Goal: Book appointment/travel/reservation

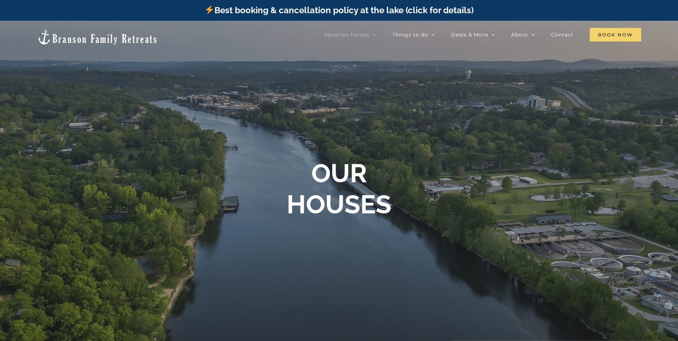
click at [627, 31] on span "Book Now" at bounding box center [615, 35] width 51 height 14
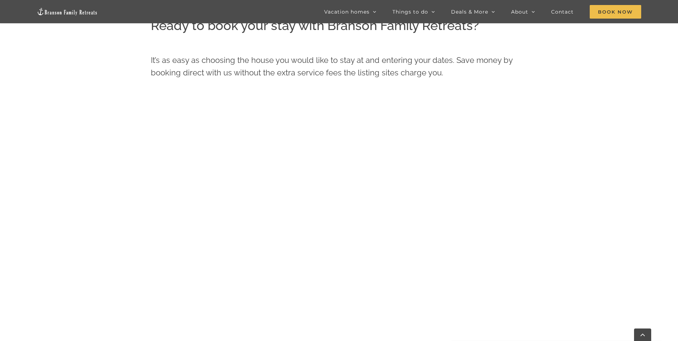
scroll to position [357, 0]
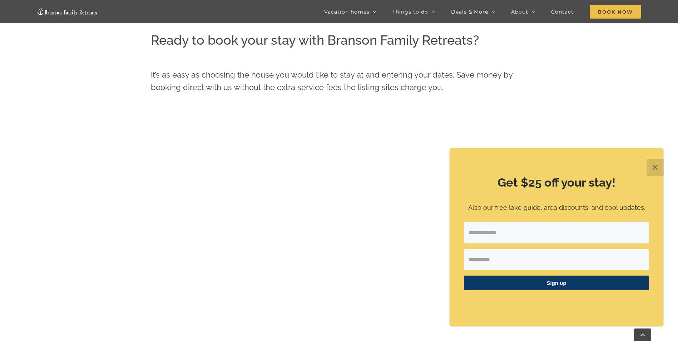
click at [660, 163] on button "✕" at bounding box center [655, 167] width 17 height 17
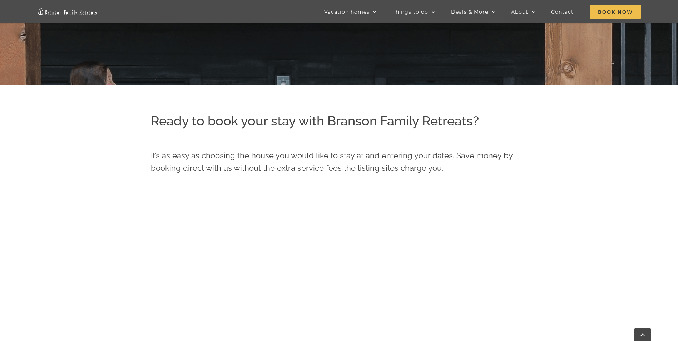
scroll to position [293, 0]
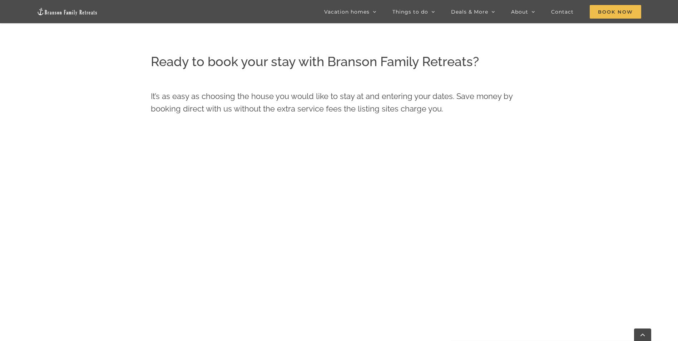
scroll to position [353, 0]
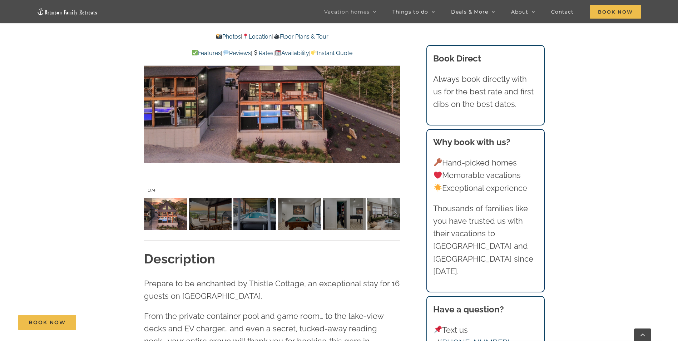
scroll to position [655, 0]
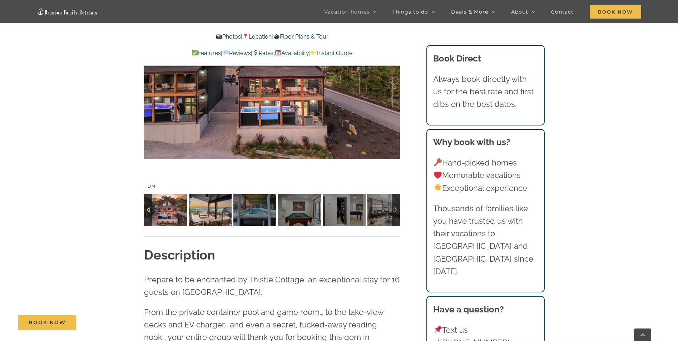
click at [213, 222] on img at bounding box center [210, 210] width 43 height 32
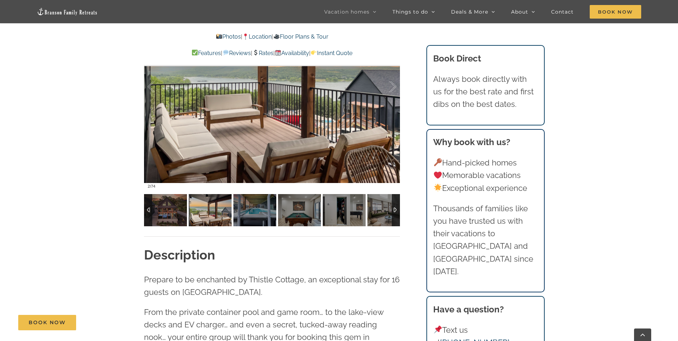
click at [232, 217] on img at bounding box center [210, 210] width 43 height 32
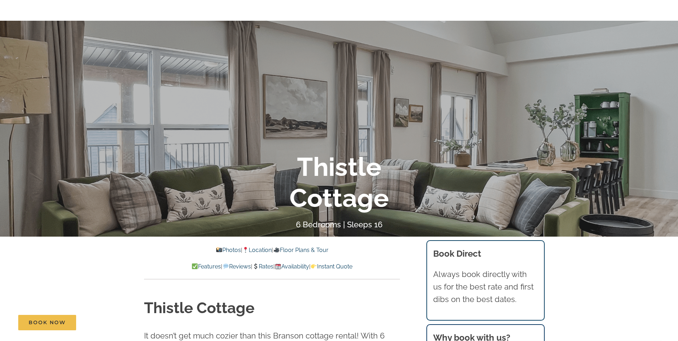
scroll to position [0, 0]
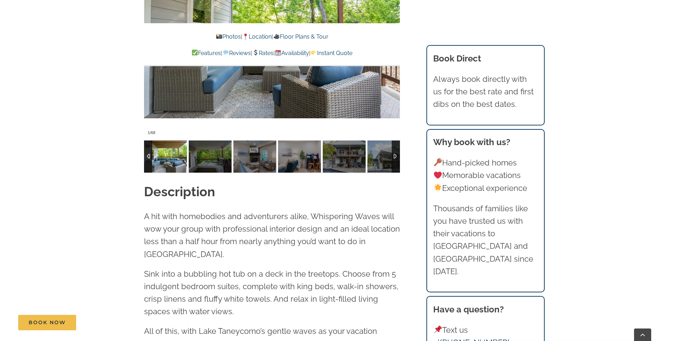
scroll to position [715, 0]
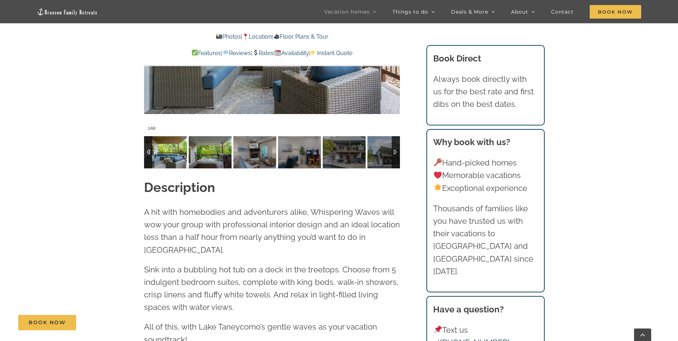
click at [216, 146] on img at bounding box center [210, 152] width 43 height 32
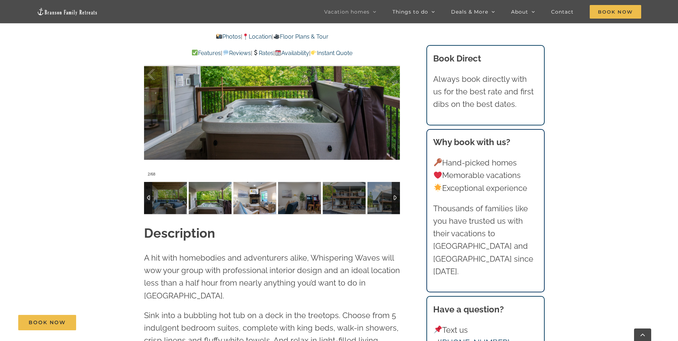
scroll to position [655, 0]
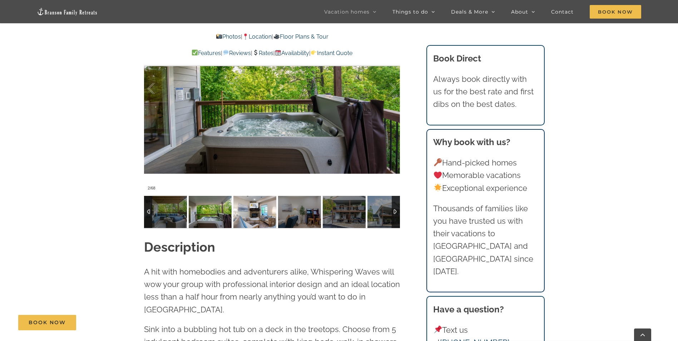
click at [259, 219] on img at bounding box center [254, 212] width 43 height 32
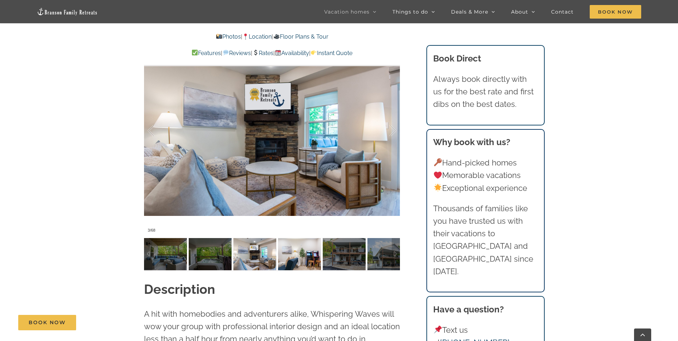
scroll to position [596, 0]
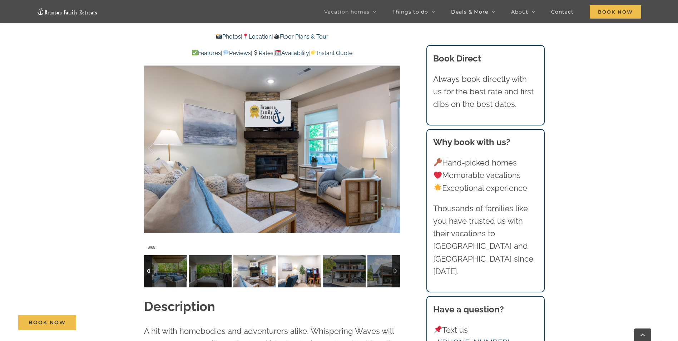
click at [296, 268] on img at bounding box center [299, 271] width 43 height 32
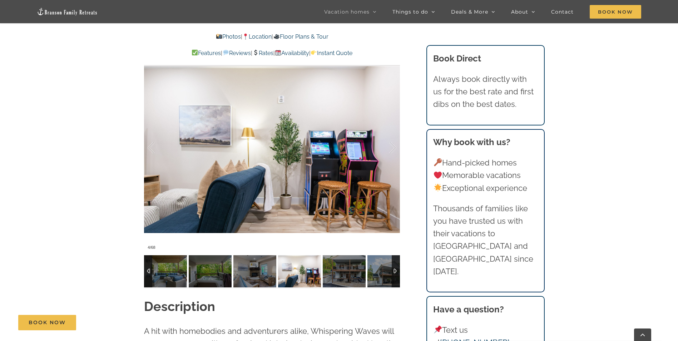
click at [341, 272] on img at bounding box center [344, 271] width 43 height 32
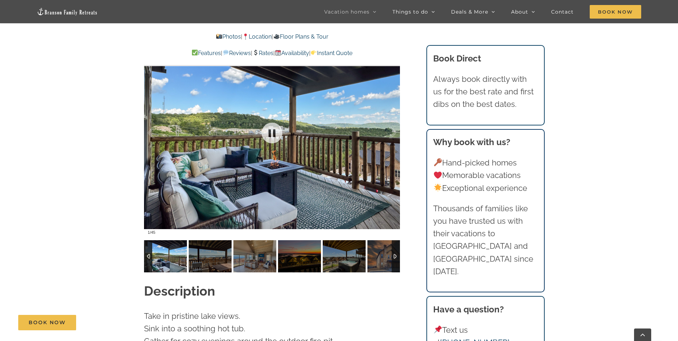
scroll to position [596, 0]
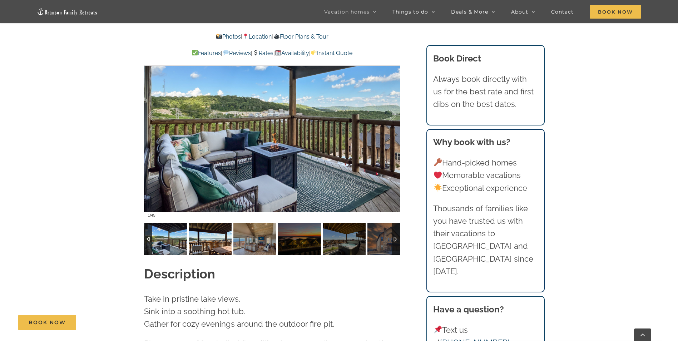
click at [207, 223] on img at bounding box center [210, 239] width 43 height 32
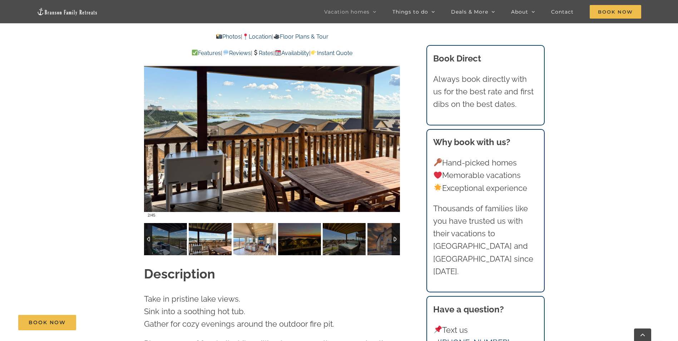
click at [248, 227] on img at bounding box center [254, 239] width 43 height 32
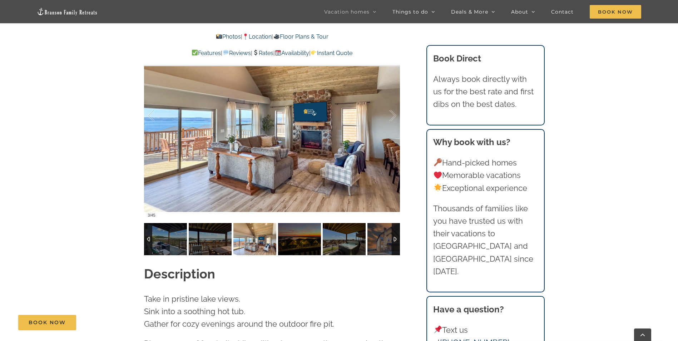
click at [269, 232] on img at bounding box center [254, 239] width 43 height 32
click at [301, 231] on img at bounding box center [299, 239] width 43 height 32
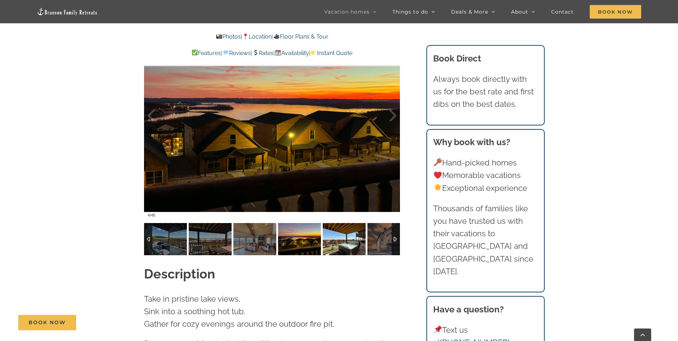
click at [331, 231] on img at bounding box center [344, 239] width 43 height 32
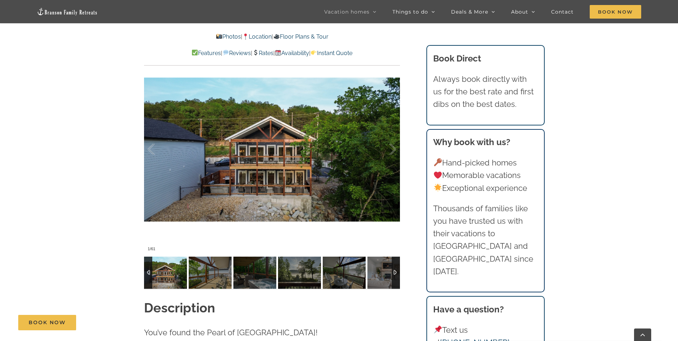
scroll to position [536, 0]
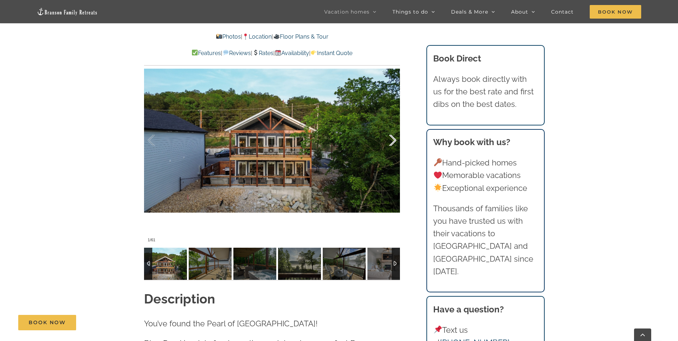
click at [393, 141] on div at bounding box center [385, 140] width 22 height 44
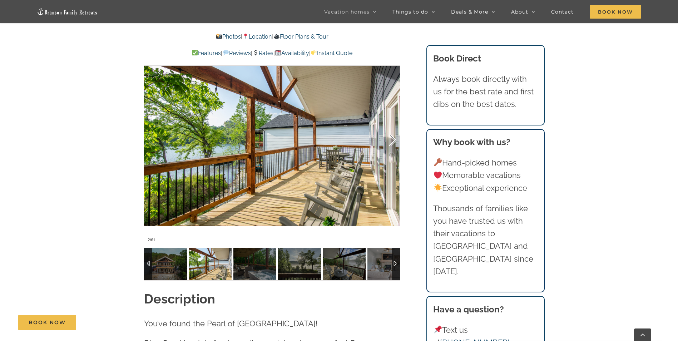
click at [393, 141] on div at bounding box center [385, 140] width 22 height 44
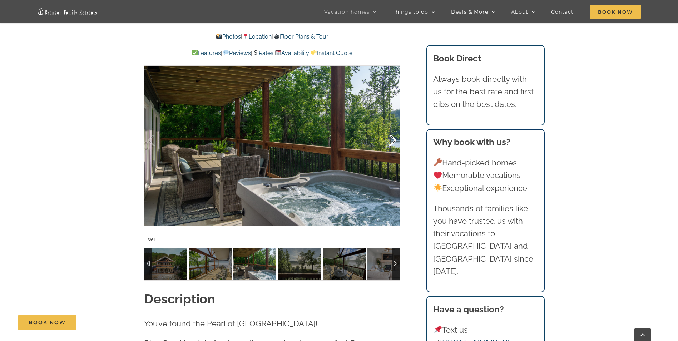
click at [393, 141] on div at bounding box center [385, 140] width 22 height 44
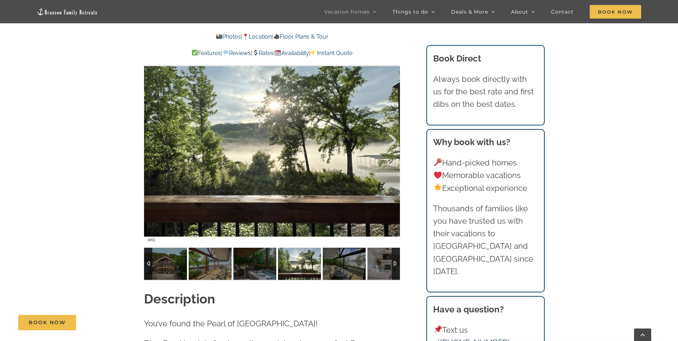
click at [393, 141] on div at bounding box center [385, 140] width 22 height 44
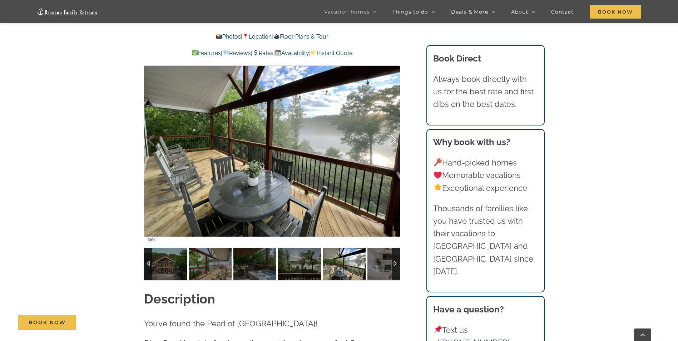
click at [393, 141] on div at bounding box center [385, 140] width 22 height 44
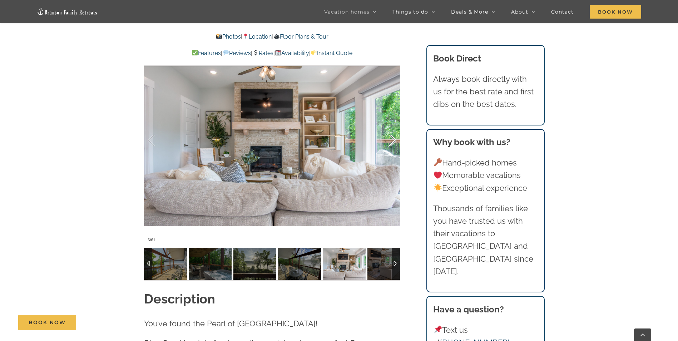
click at [393, 141] on div at bounding box center [385, 140] width 22 height 44
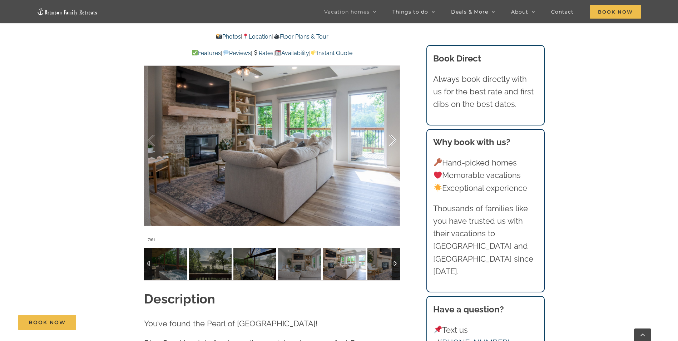
click at [393, 141] on div at bounding box center [385, 140] width 22 height 44
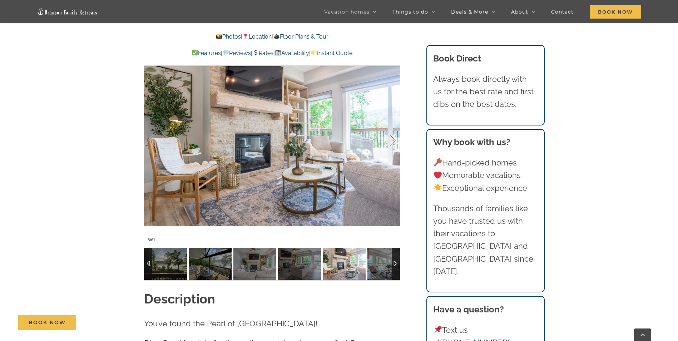
click at [393, 141] on div at bounding box center [385, 140] width 22 height 44
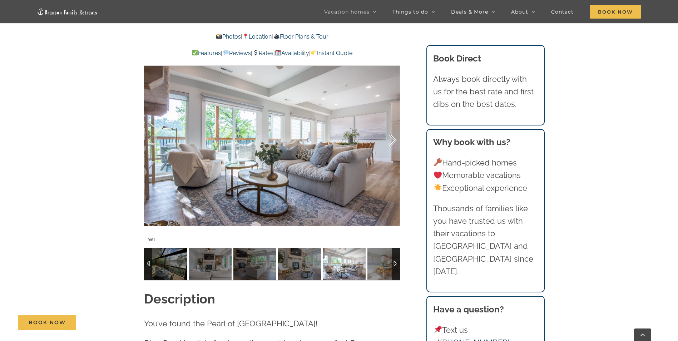
click at [393, 141] on div at bounding box center [385, 140] width 22 height 44
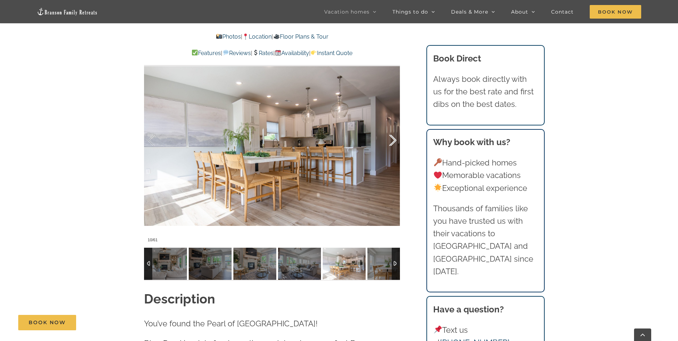
click at [393, 141] on div at bounding box center [385, 140] width 22 height 44
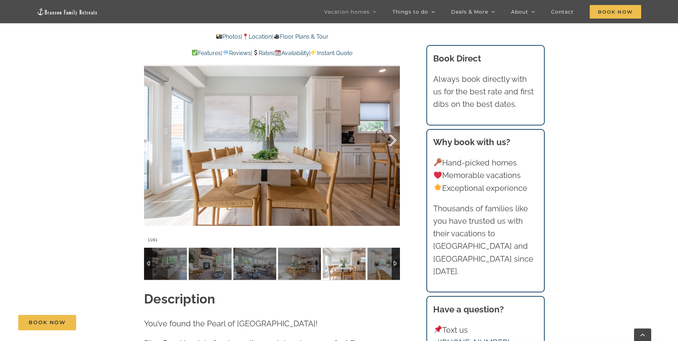
click at [393, 141] on div at bounding box center [385, 140] width 22 height 44
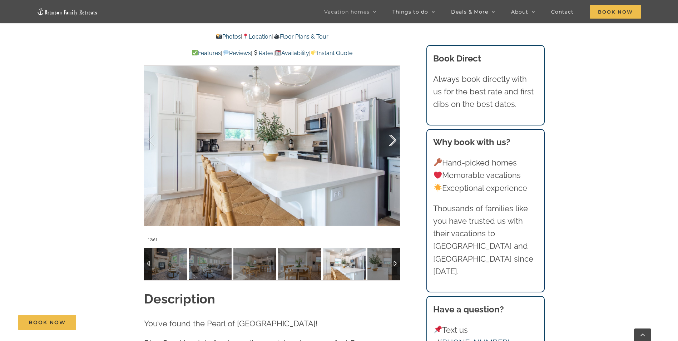
click at [393, 141] on div at bounding box center [385, 140] width 22 height 44
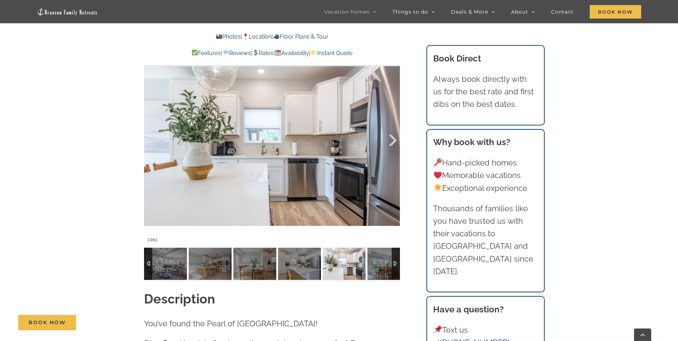
click at [393, 141] on div at bounding box center [385, 140] width 22 height 44
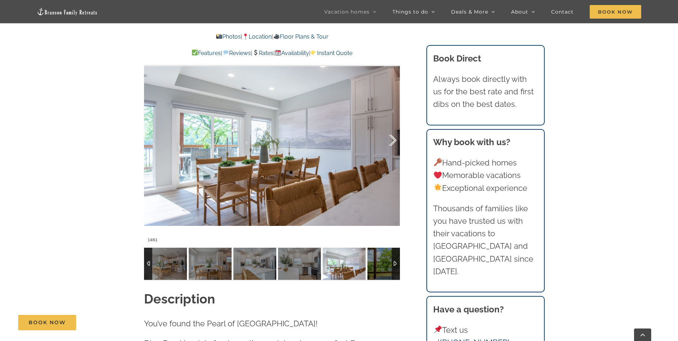
click at [393, 141] on div at bounding box center [385, 140] width 22 height 44
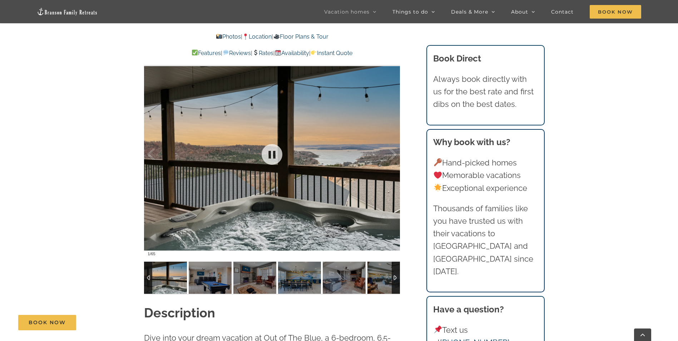
scroll to position [596, 0]
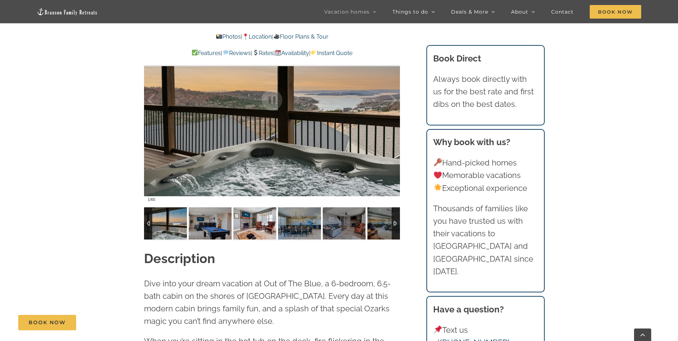
click at [205, 229] on img at bounding box center [210, 223] width 43 height 32
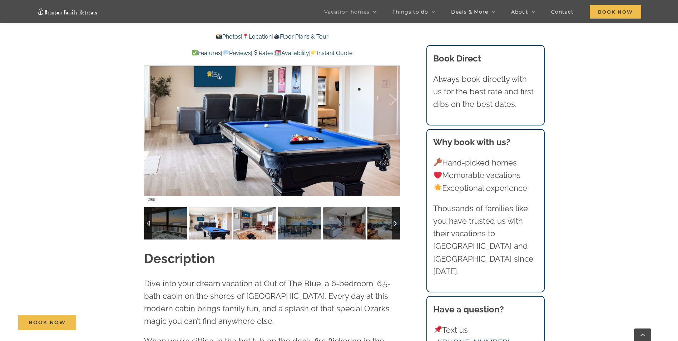
click at [250, 228] on img at bounding box center [254, 223] width 43 height 32
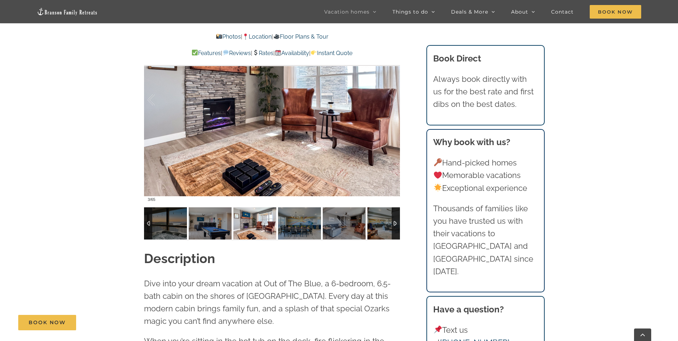
click at [274, 228] on img at bounding box center [254, 223] width 43 height 32
click at [252, 231] on img at bounding box center [254, 223] width 43 height 32
click at [294, 230] on img at bounding box center [299, 223] width 43 height 32
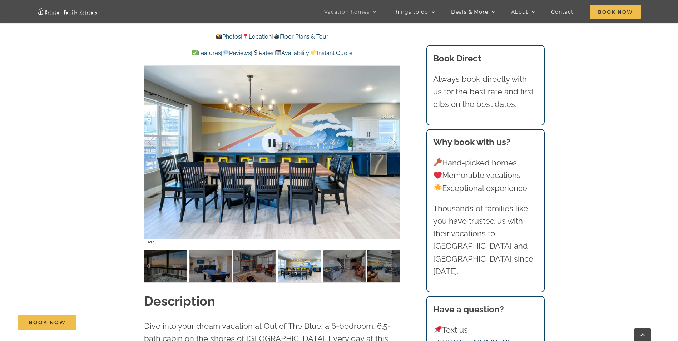
scroll to position [536, 0]
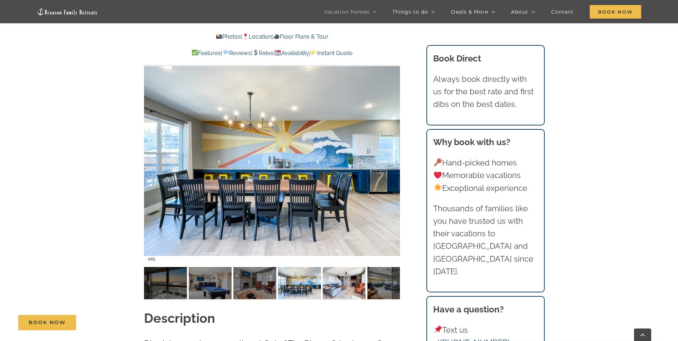
click at [335, 278] on img at bounding box center [344, 283] width 43 height 32
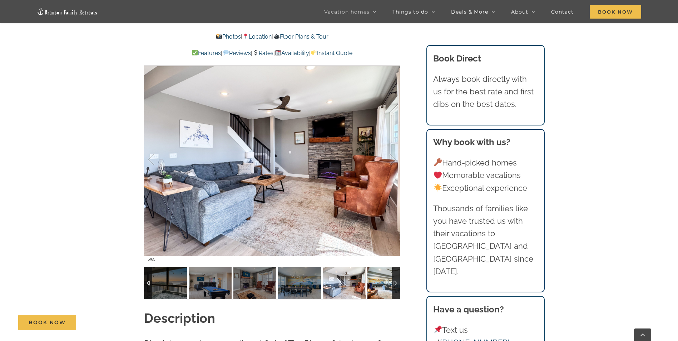
click at [380, 289] on img at bounding box center [388, 283] width 43 height 32
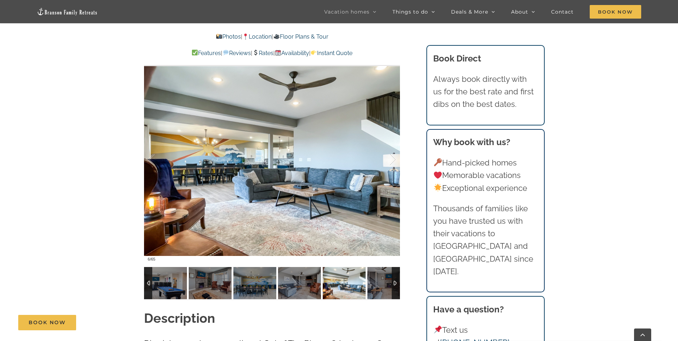
click at [392, 284] on div at bounding box center [396, 283] width 8 height 32
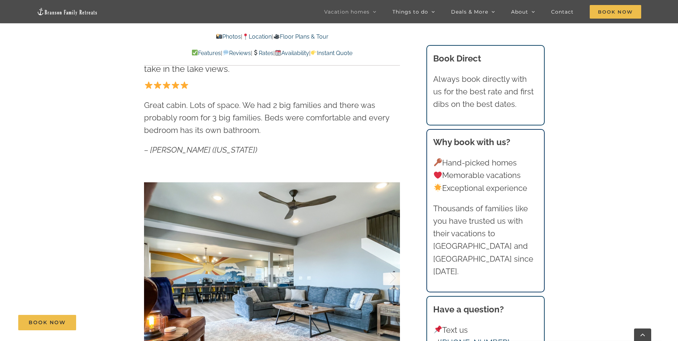
scroll to position [417, 0]
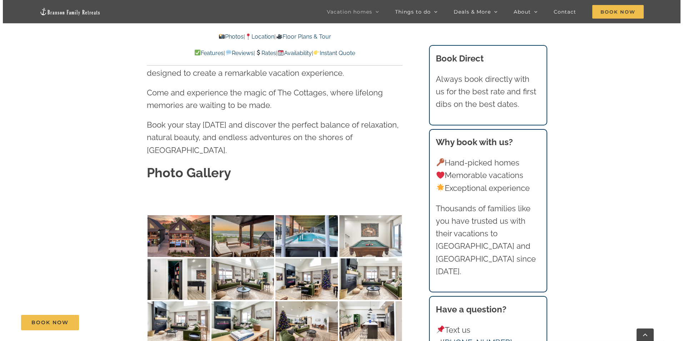
scroll to position [2204, 0]
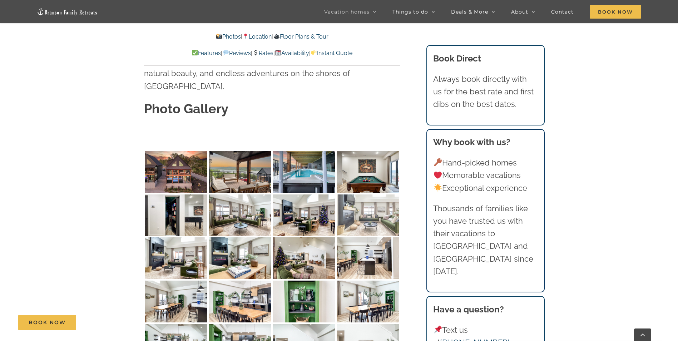
click at [373, 194] on img at bounding box center [368, 215] width 63 height 42
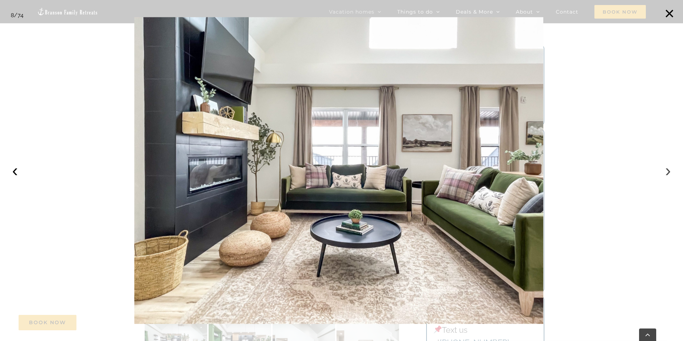
click at [671, 170] on button "›" at bounding box center [668, 171] width 16 height 16
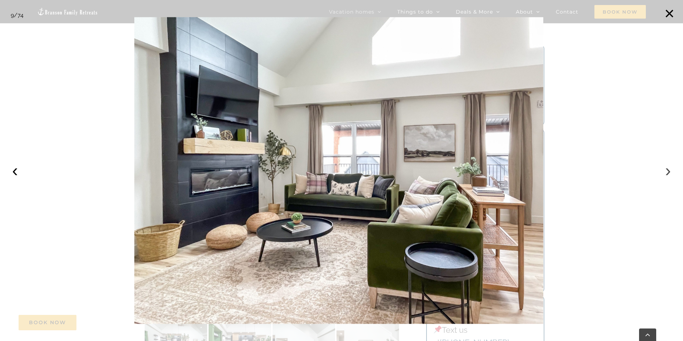
click at [670, 171] on button "›" at bounding box center [668, 171] width 16 height 16
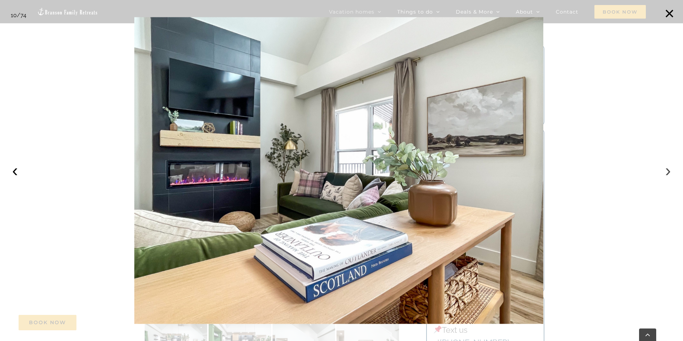
click at [670, 171] on button "›" at bounding box center [668, 171] width 16 height 16
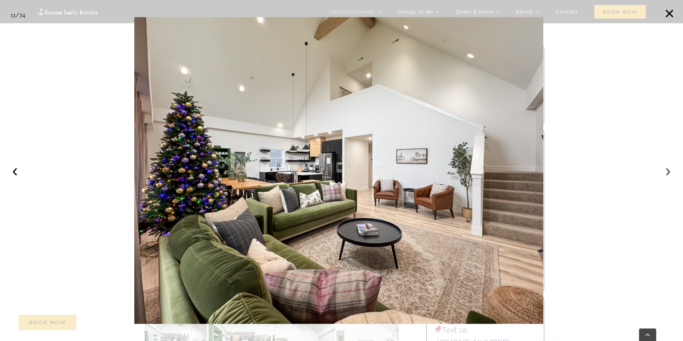
click at [670, 171] on button "›" at bounding box center [668, 171] width 16 height 16
